Goal: Task Accomplishment & Management: Use online tool/utility

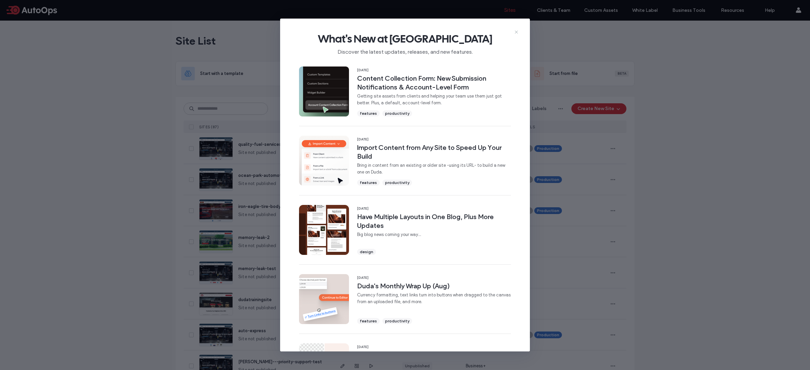
click at [517, 33] on icon at bounding box center [516, 31] width 5 height 5
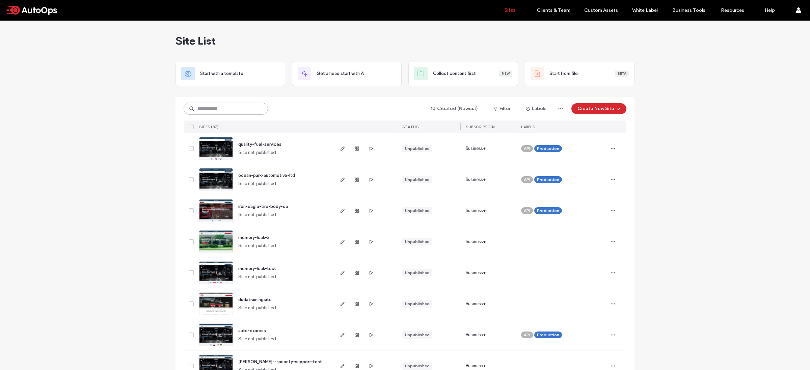
click at [235, 108] on input at bounding box center [226, 109] width 84 height 12
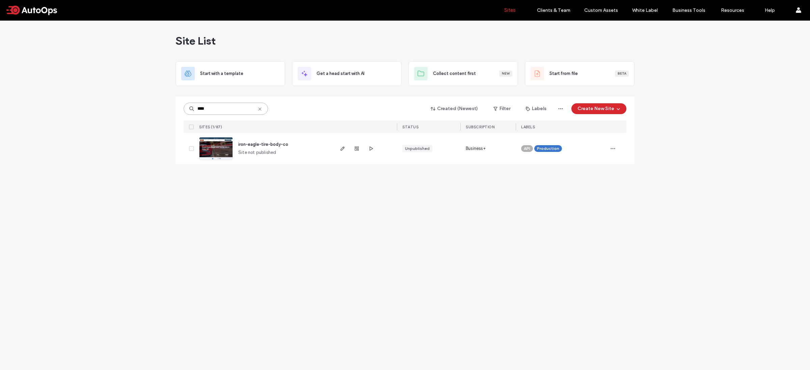
type input "****"
click at [225, 150] on img at bounding box center [216, 160] width 33 height 46
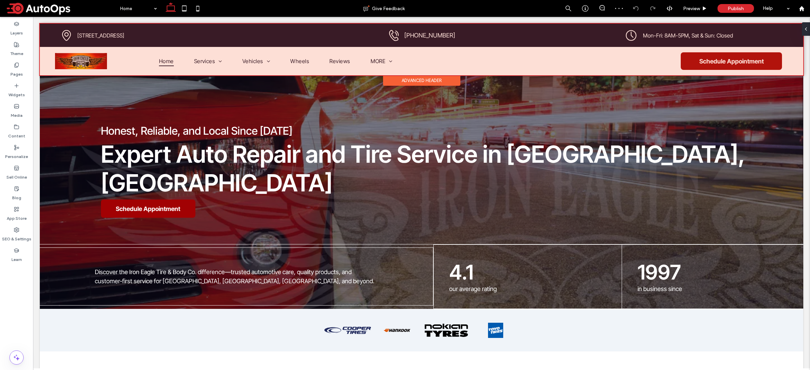
click at [85, 61] on div at bounding box center [422, 50] width 764 height 52
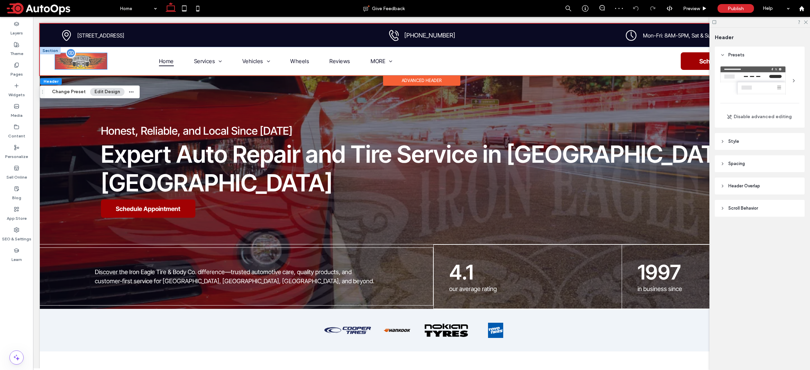
click at [104, 66] on img at bounding box center [81, 61] width 52 height 16
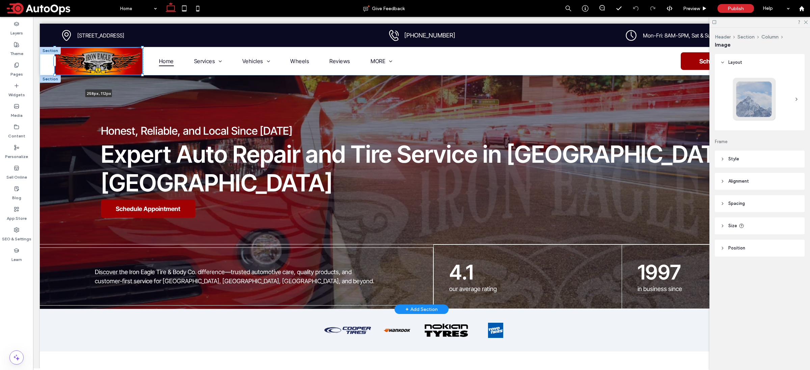
drag, startPoint x: 108, startPoint y: 71, endPoint x: 134, endPoint y: 91, distance: 33.0
type input "***"
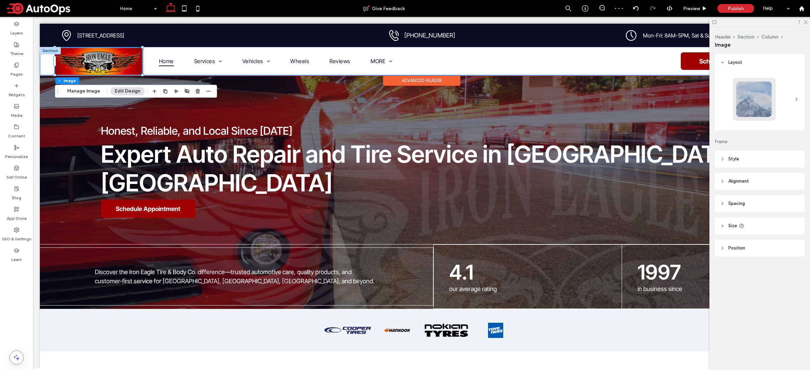
click at [42, 67] on div "Home Services Brake Service Oil Change Battery Service Wheel Alignment Cooling …" at bounding box center [422, 61] width 764 height 28
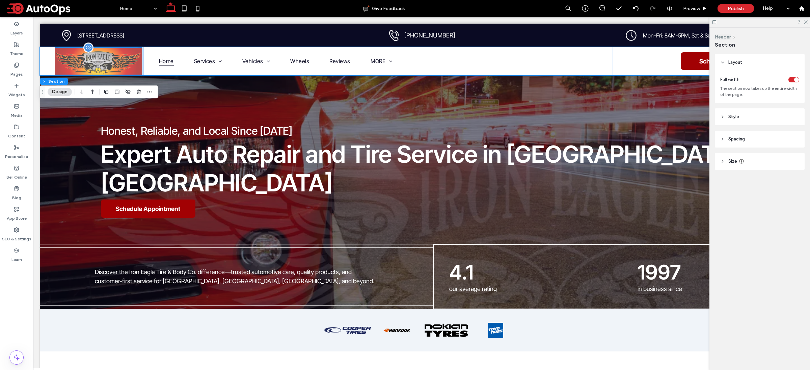
click at [138, 63] on img at bounding box center [98, 61] width 87 height 27
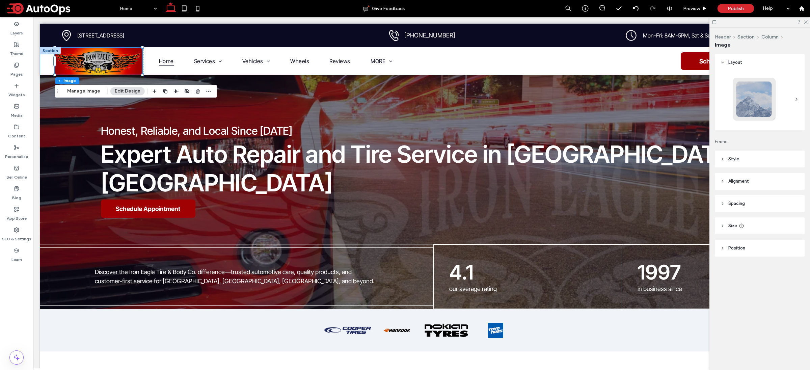
click at [44, 67] on div "Home Services Brake Service Oil Change Battery Service Wheel Alignment Cooling …" at bounding box center [422, 61] width 764 height 28
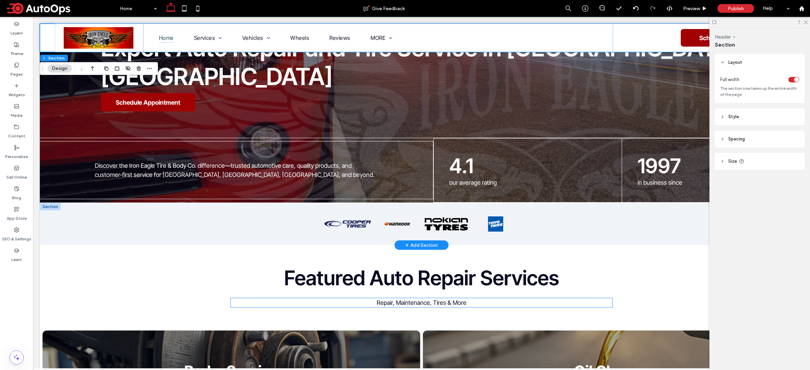
scroll to position [45, 0]
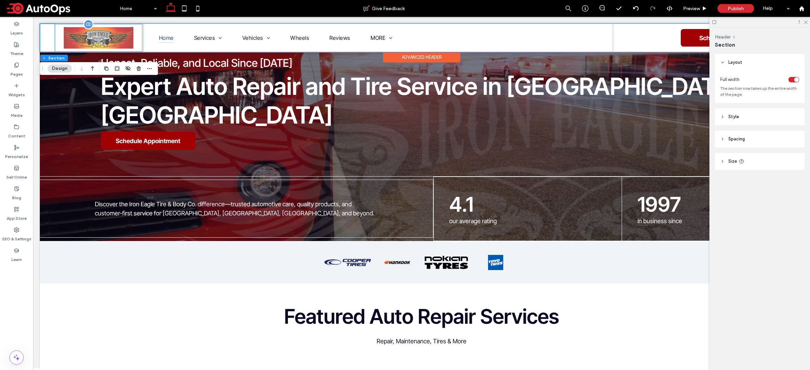
click at [110, 40] on img at bounding box center [99, 38] width 70 height 22
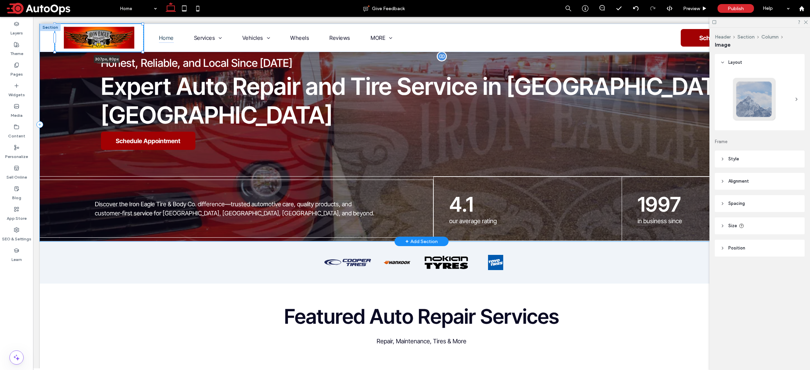
drag, startPoint x: 142, startPoint y: 51, endPoint x: 154, endPoint y: 64, distance: 17.7
type input "***"
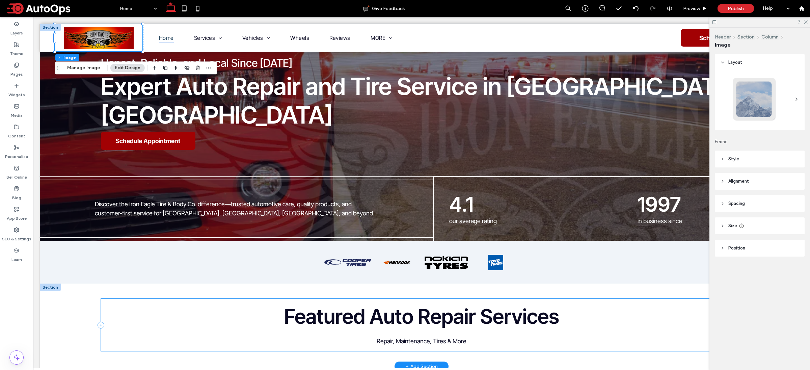
click at [180, 314] on div "Featured Auto Repair Services Repair, Maintenance, Tires & More" at bounding box center [422, 325] width 642 height 52
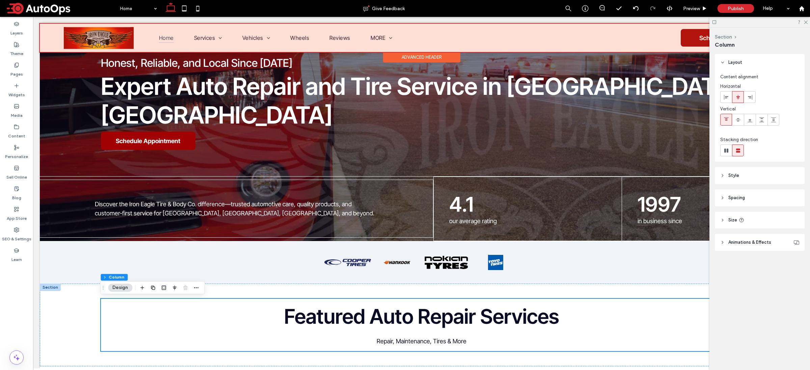
click at [47, 34] on div at bounding box center [422, 38] width 764 height 28
